Goal: Information Seeking & Learning: Learn about a topic

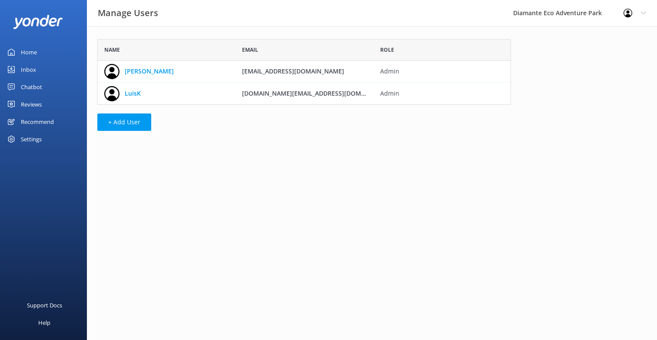
click at [26, 121] on div "Recommend" at bounding box center [37, 121] width 33 height 17
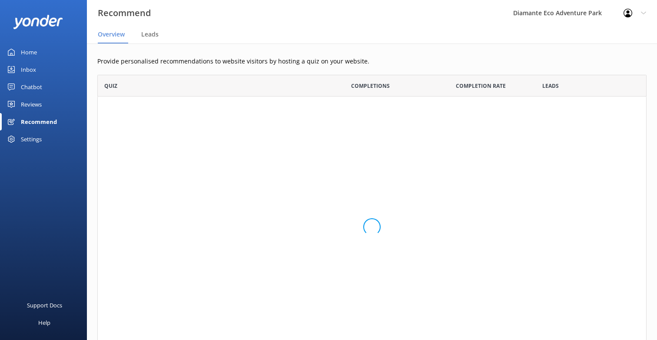
scroll to position [283, 550]
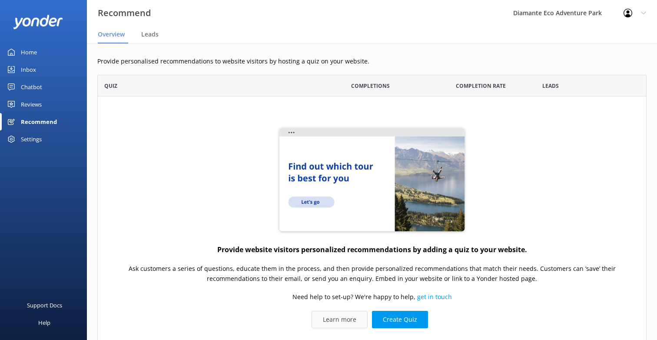
click at [340, 317] on link "Learn more" at bounding box center [340, 319] width 56 height 17
click at [27, 53] on div "Home" at bounding box center [29, 51] width 16 height 17
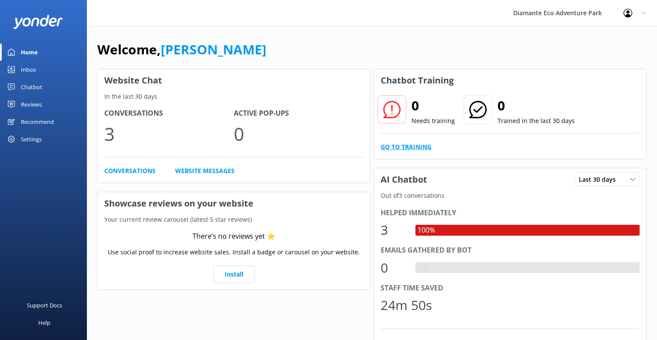
click at [406, 144] on link "Go to Training" at bounding box center [406, 147] width 51 height 10
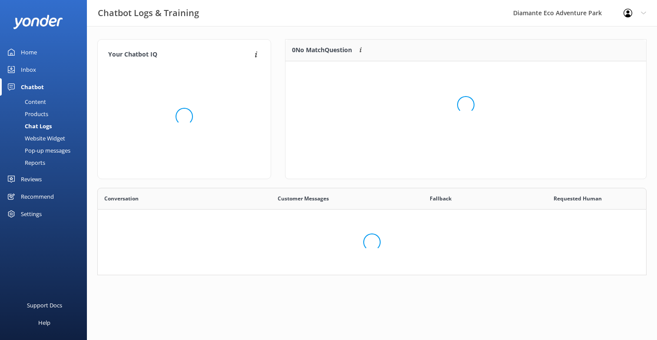
scroll to position [107, 550]
